Goal: Navigation & Orientation: Find specific page/section

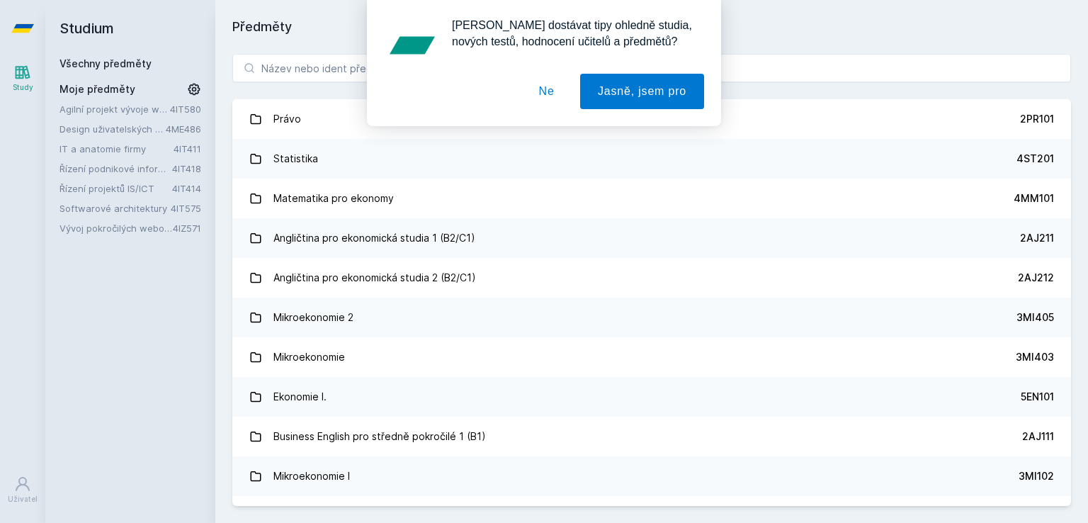
click at [112, 157] on div "Agilní projekt vývoje webové aplikace 4IT580 Design uživatelských rozhraní 4ME4…" at bounding box center [131, 168] width 142 height 133
click at [114, 169] on link "Řízení podnikové informatiky" at bounding box center [116, 169] width 113 height 14
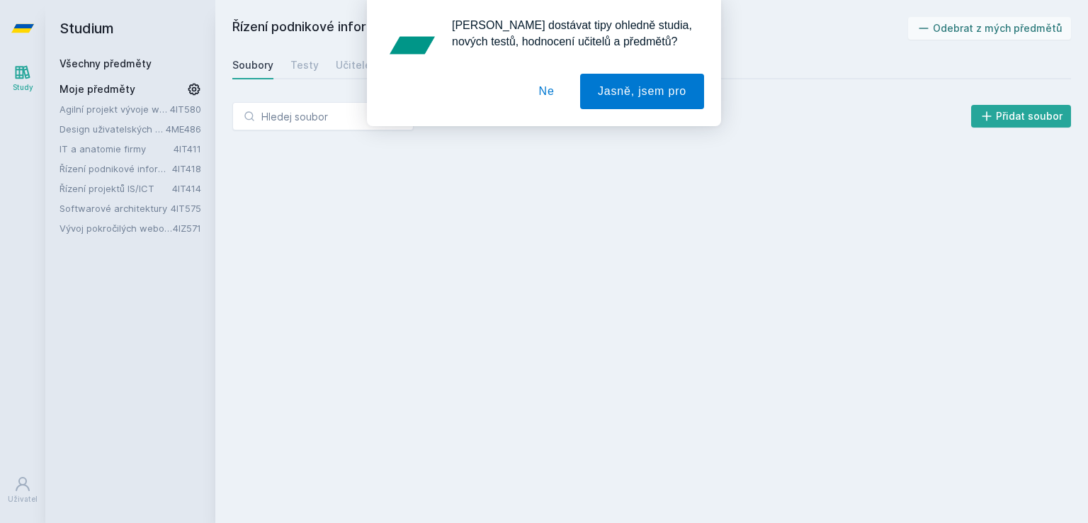
click at [546, 89] on button "Ne" at bounding box center [547, 91] width 51 height 35
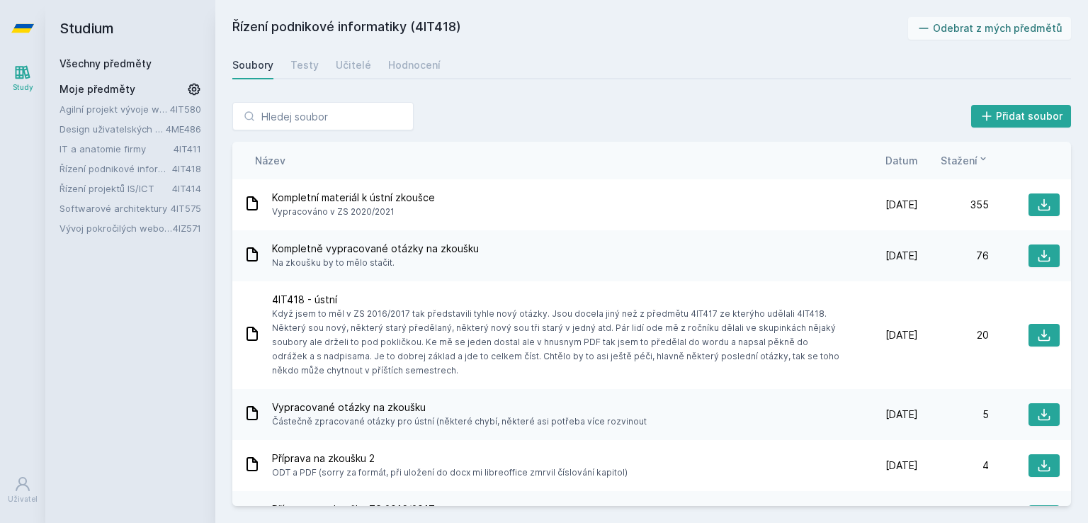
click at [98, 185] on link "Řízení projektů IS/ICT" at bounding box center [116, 188] width 113 height 14
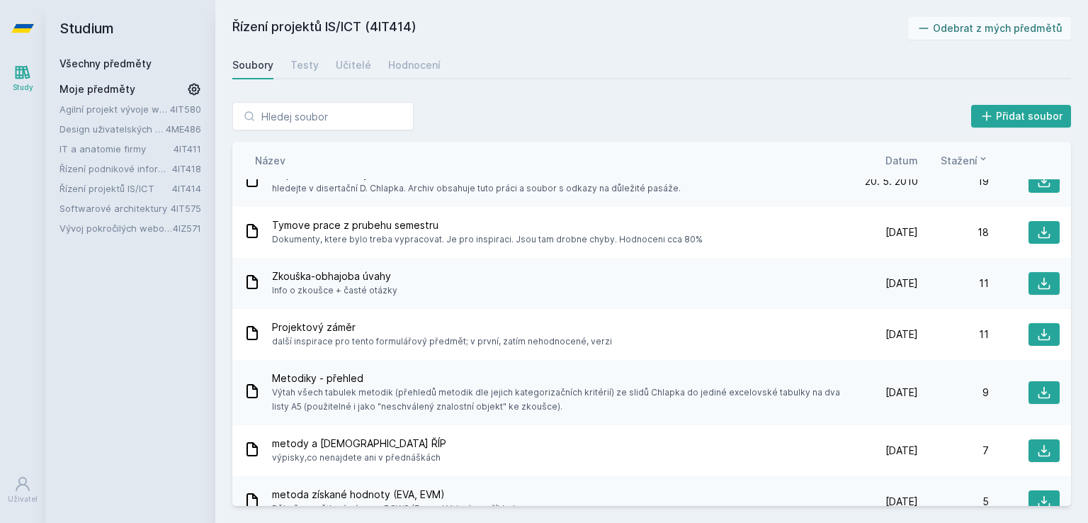
scroll to position [517, 0]
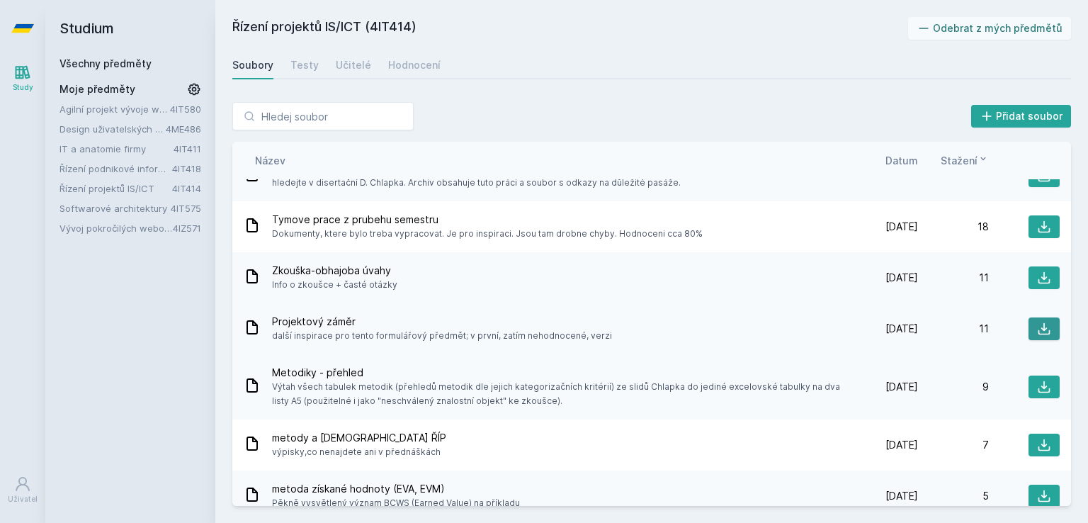
click at [1037, 329] on icon at bounding box center [1044, 329] width 14 height 14
